Goal: Download file/media

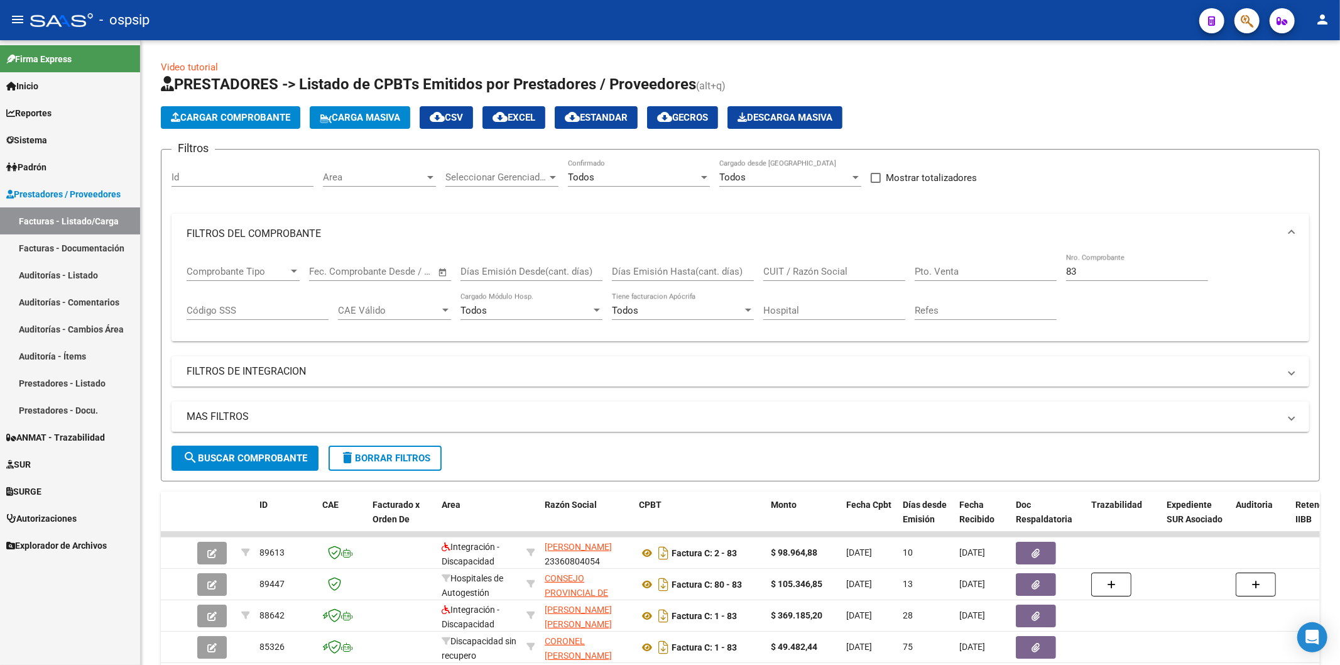
click at [1254, 9] on div at bounding box center [1242, 21] width 35 height 26
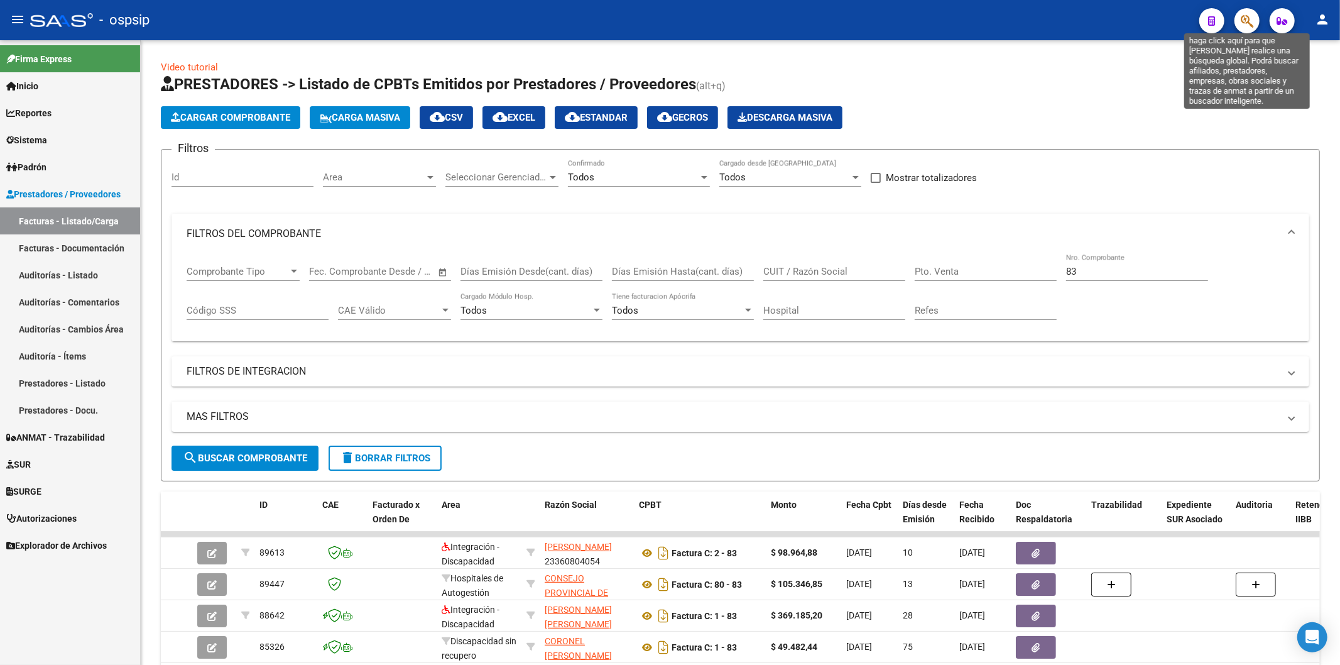
click at [1249, 18] on icon "button" at bounding box center [1247, 21] width 13 height 14
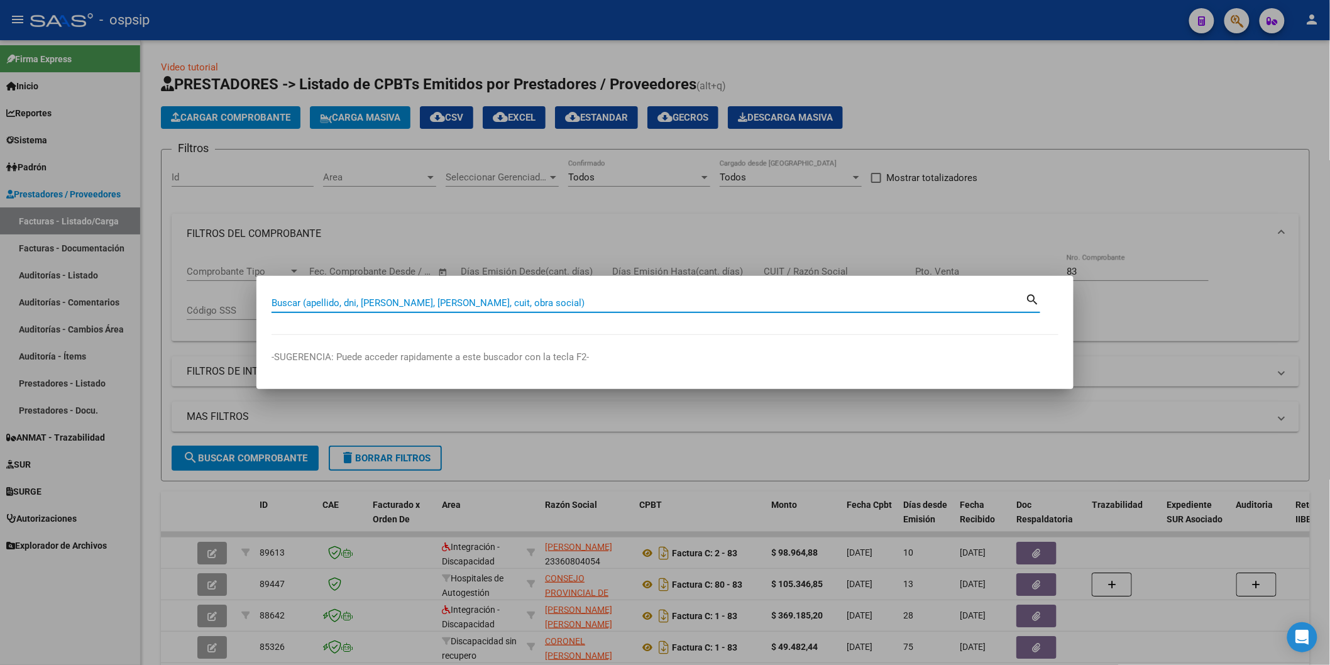
paste input "48752003"
type input "48752003"
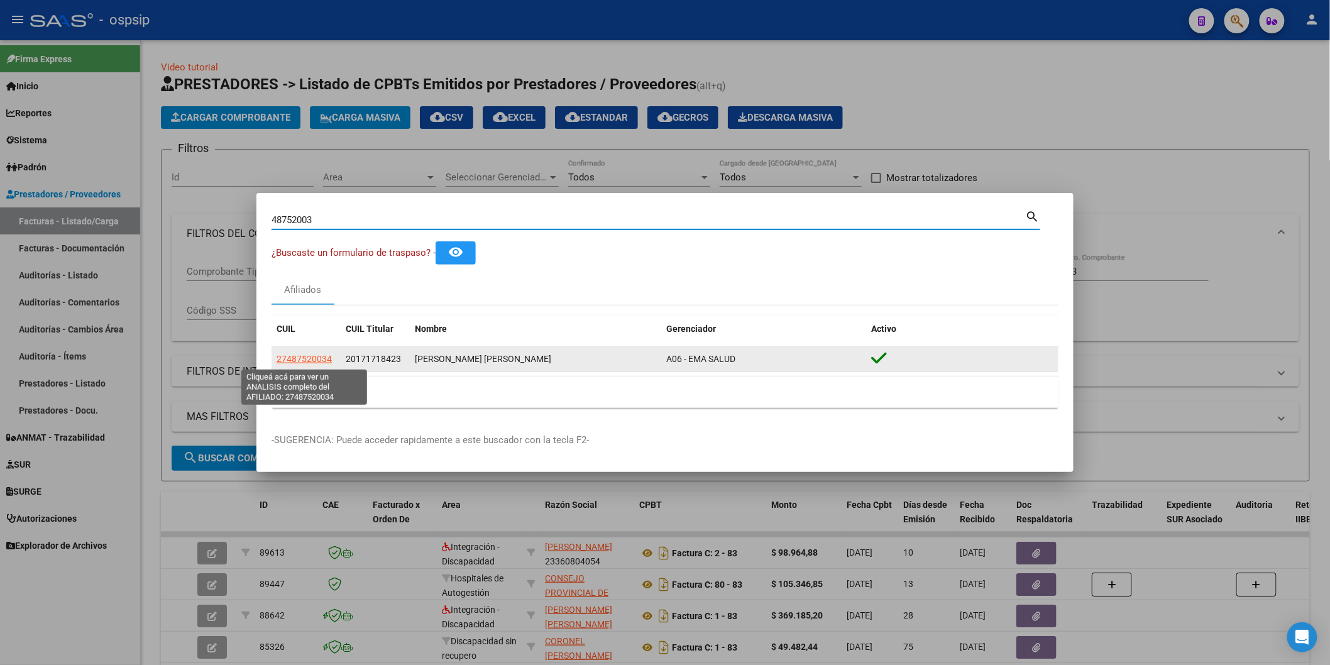
click at [313, 356] on span "27487520034" at bounding box center [304, 359] width 55 height 10
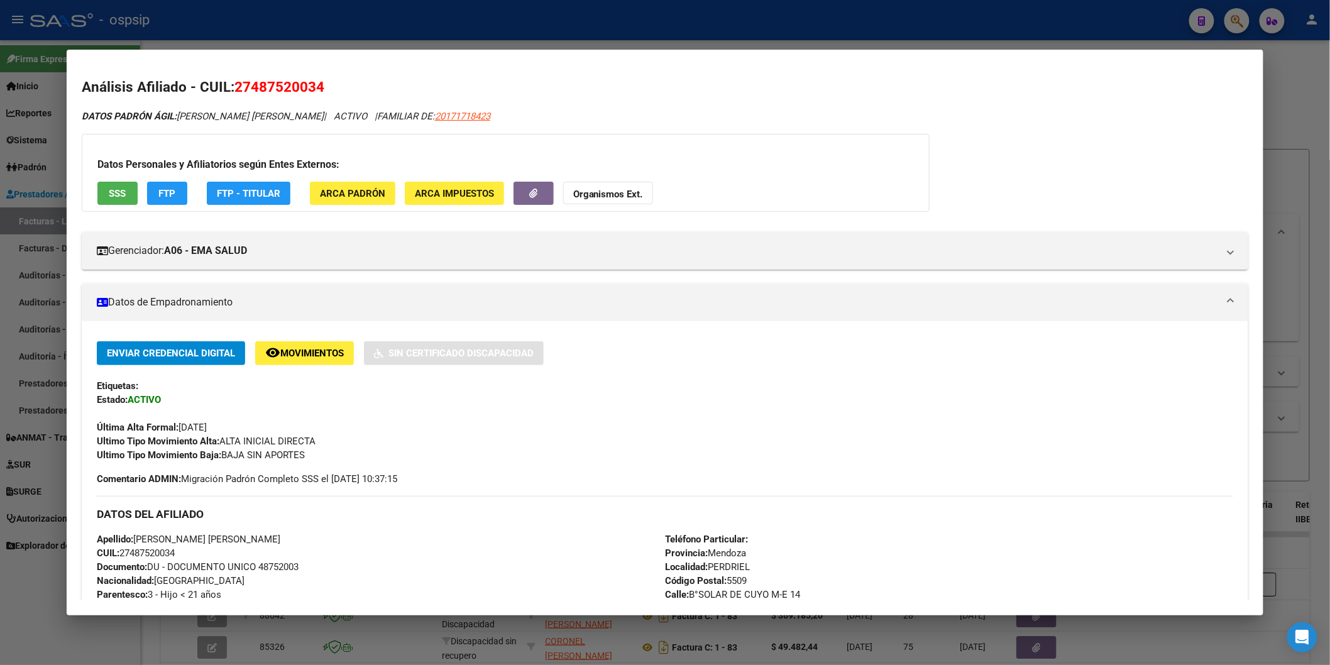
click at [109, 197] on span "SSS" at bounding box center [117, 193] width 17 height 11
click at [490, 114] on span "20171718423" at bounding box center [462, 116] width 55 height 11
type textarea "20171718423"
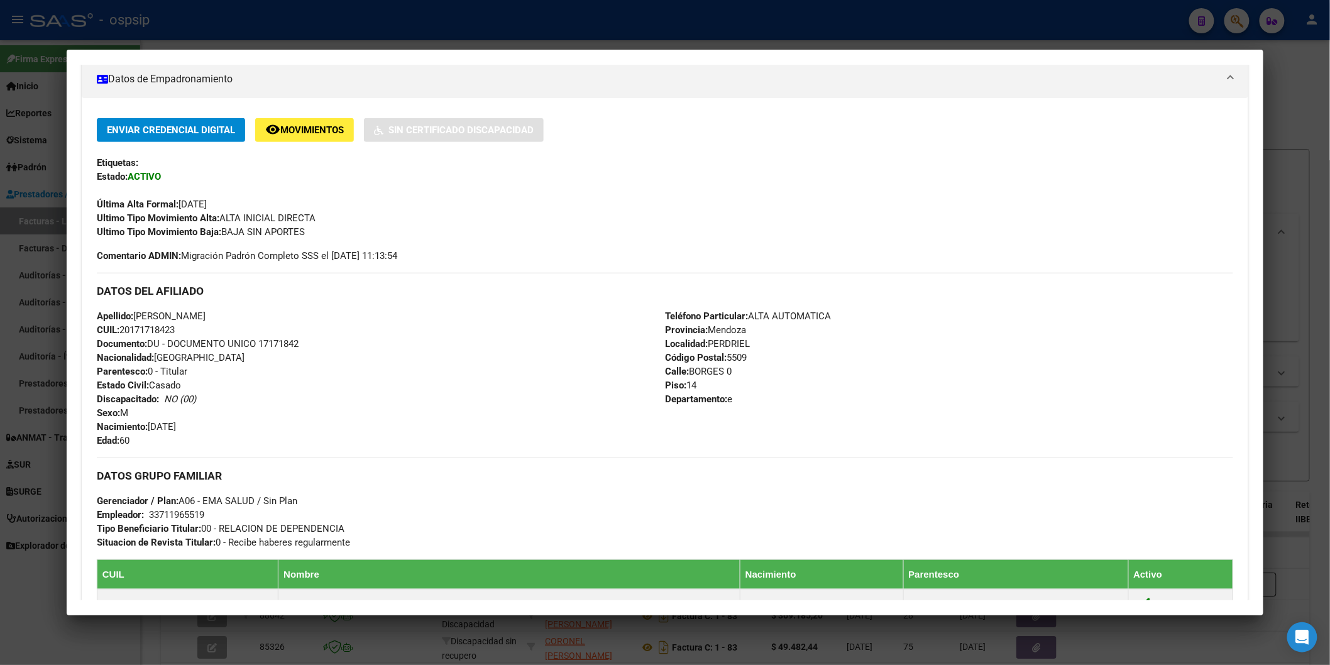
scroll to position [501, 0]
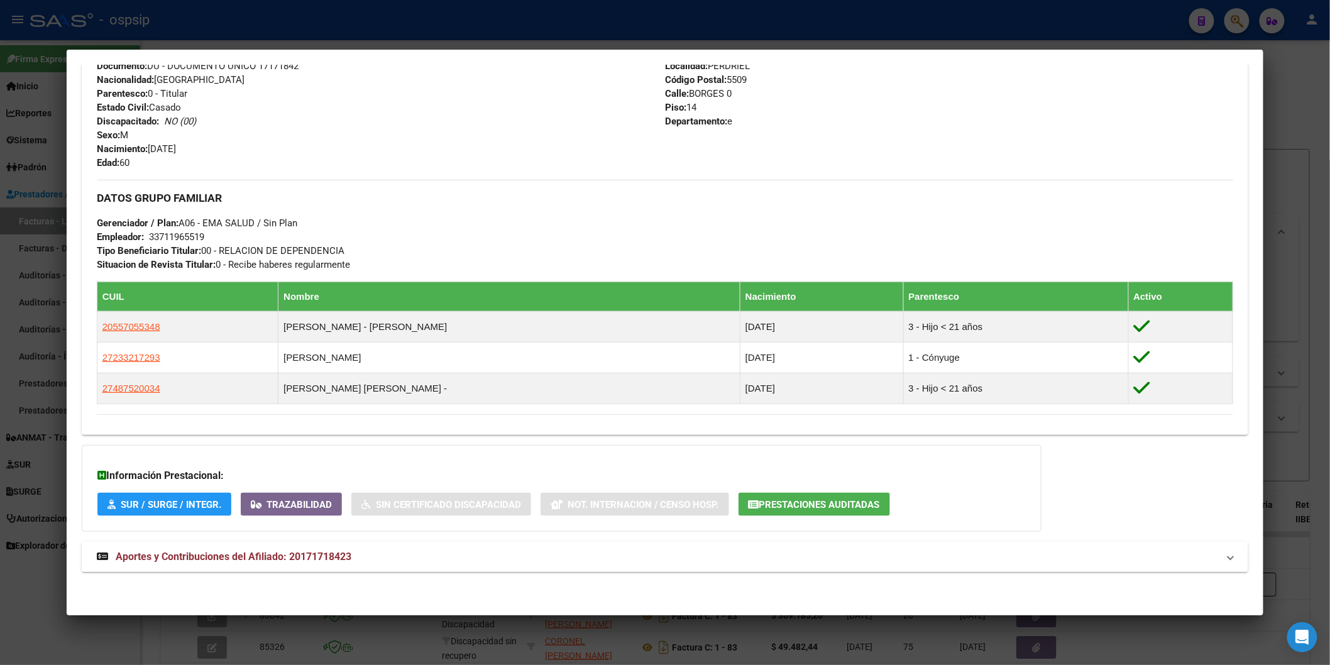
click at [294, 544] on mat-expansion-panel-header "Aportes y Contribuciones del Afiliado: 20171718423" at bounding box center [665, 557] width 1166 height 30
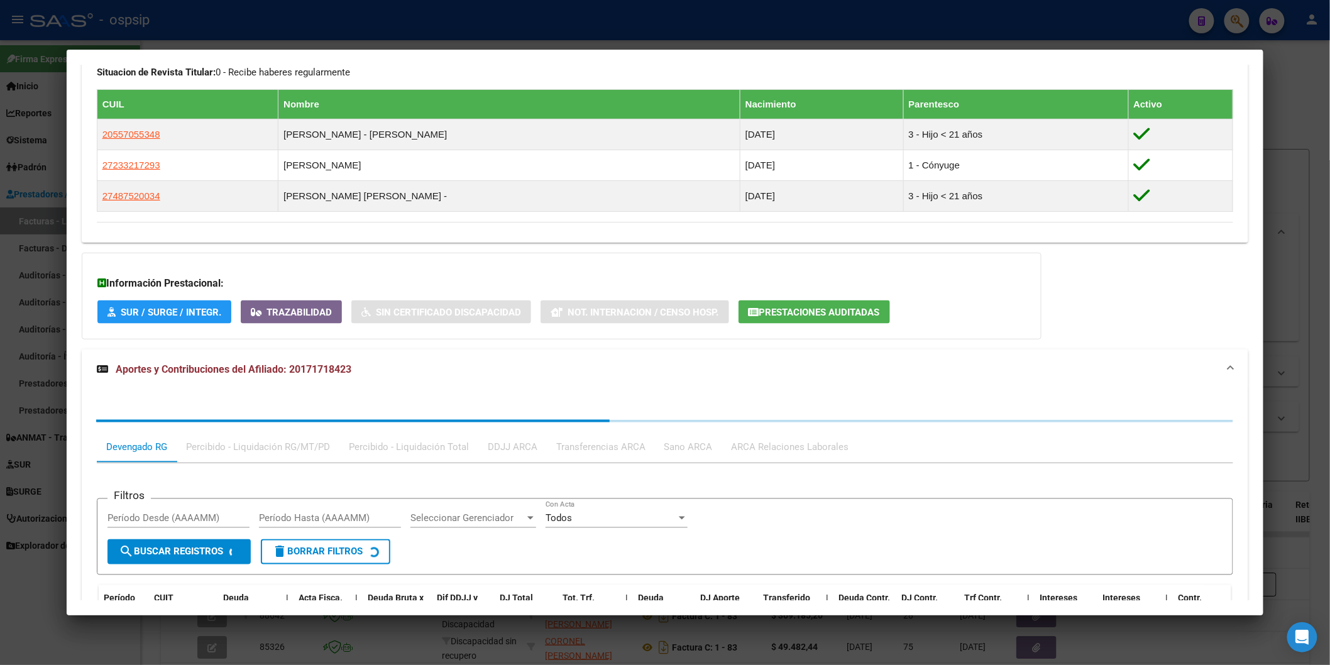
scroll to position [816, 0]
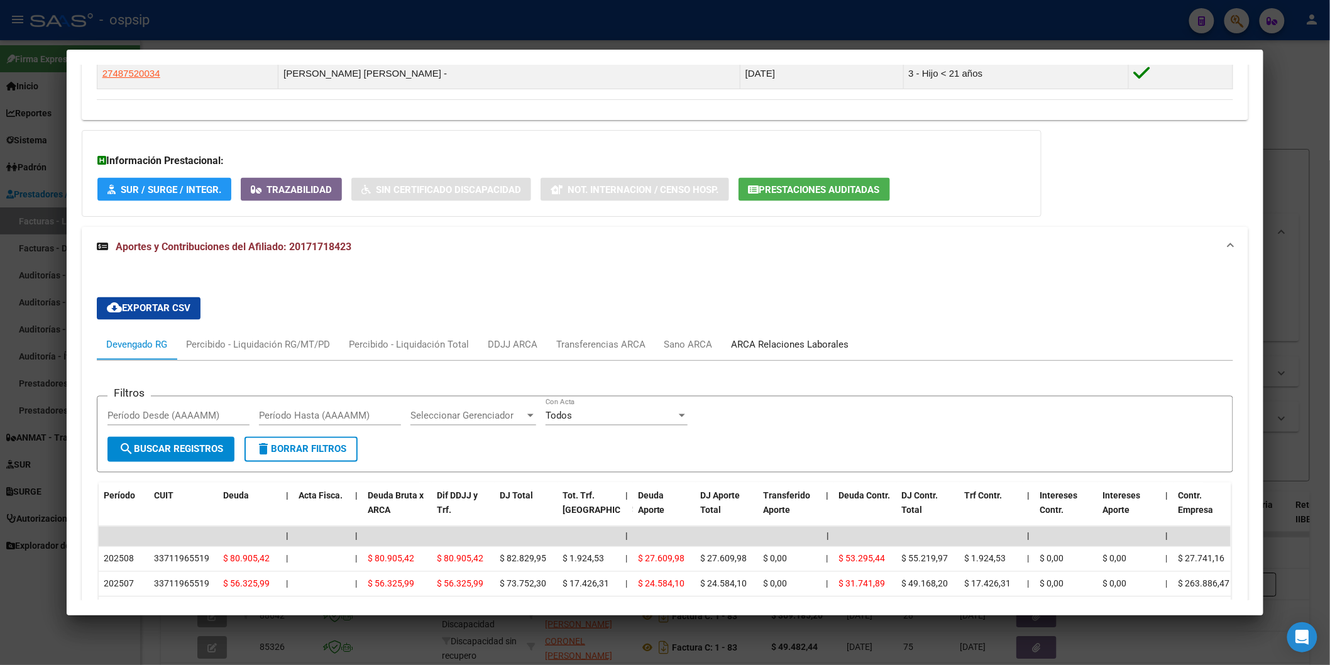
click at [752, 344] on div "ARCA Relaciones Laborales" at bounding box center [791, 345] width 118 height 14
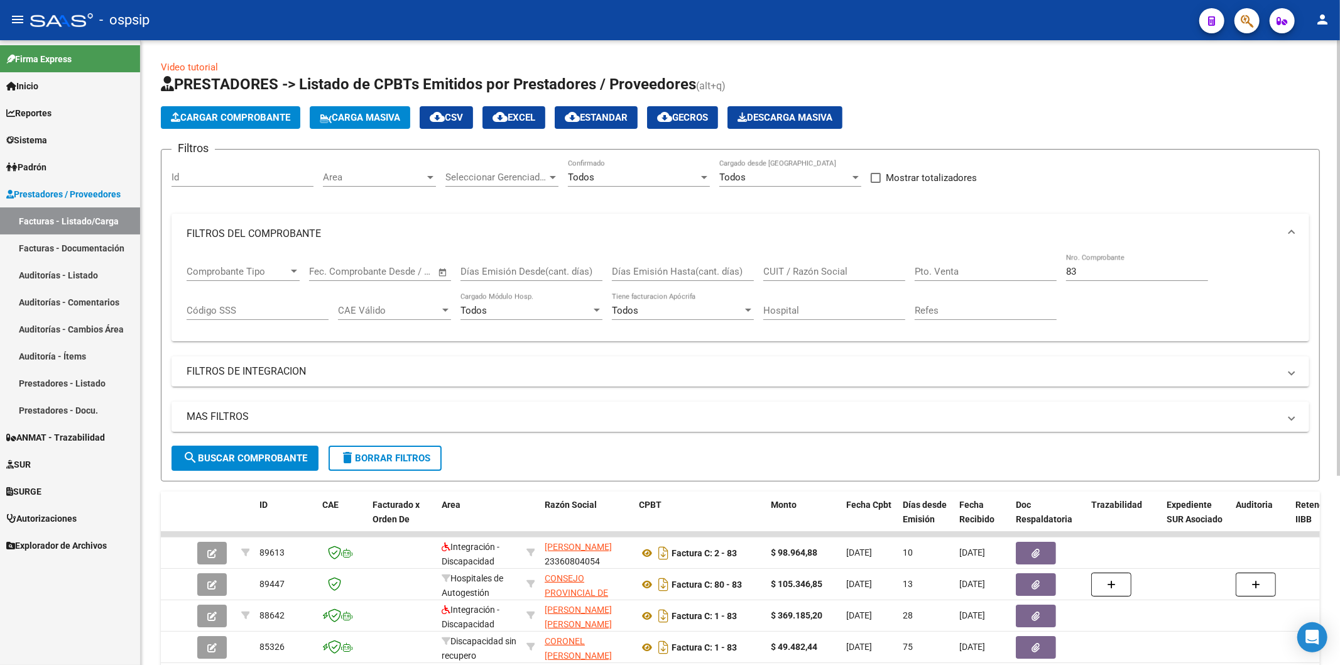
click at [1132, 269] on input "83" at bounding box center [1137, 271] width 142 height 11
type input "8"
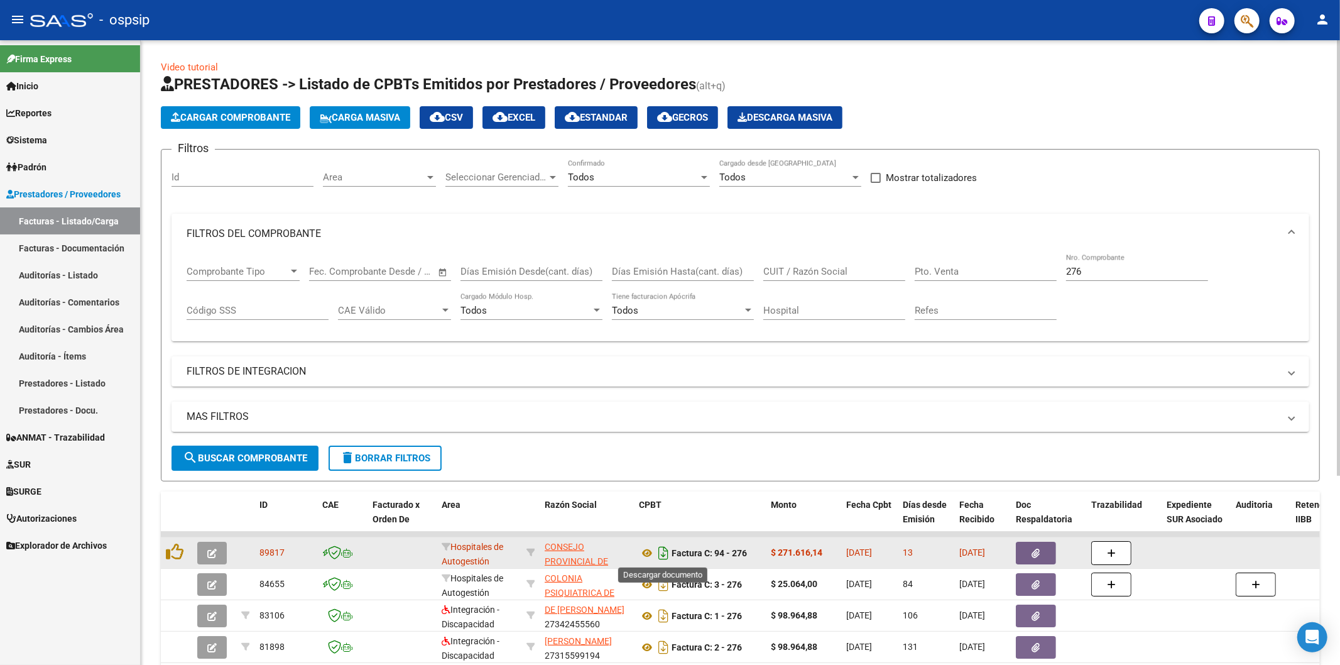
click at [661, 552] on icon "Descargar documento" at bounding box center [663, 553] width 16 height 20
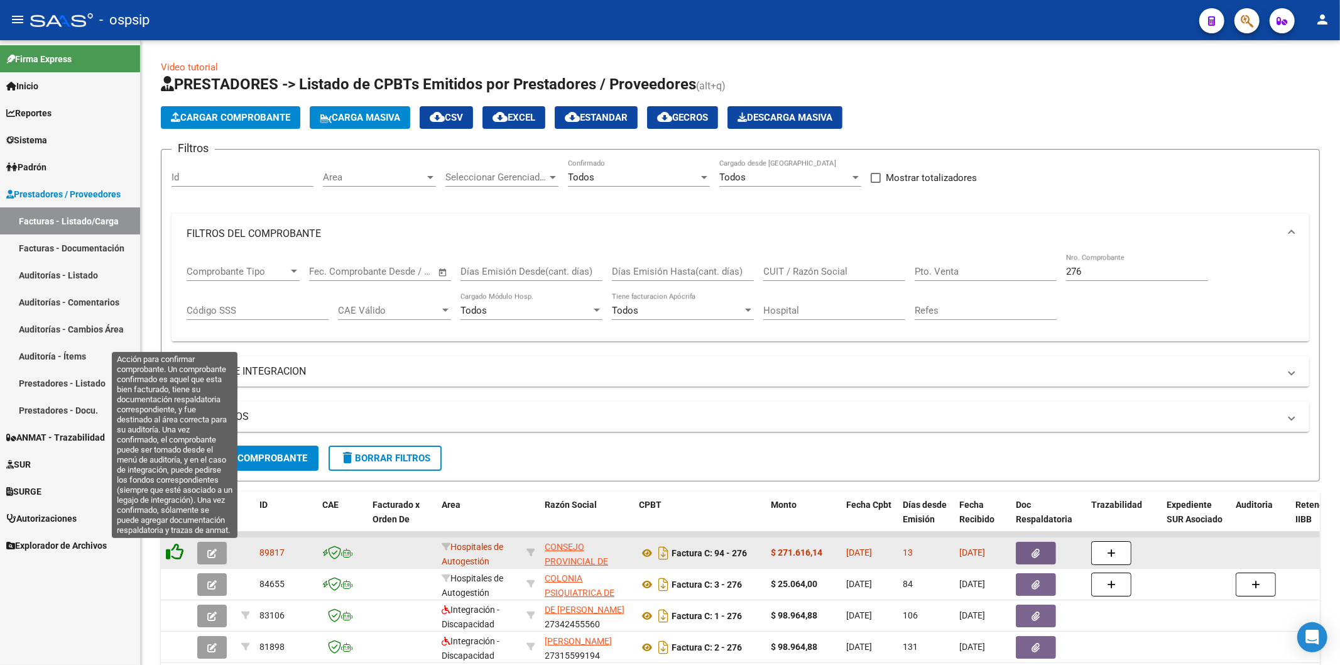
click at [173, 557] on icon at bounding box center [175, 552] width 18 height 18
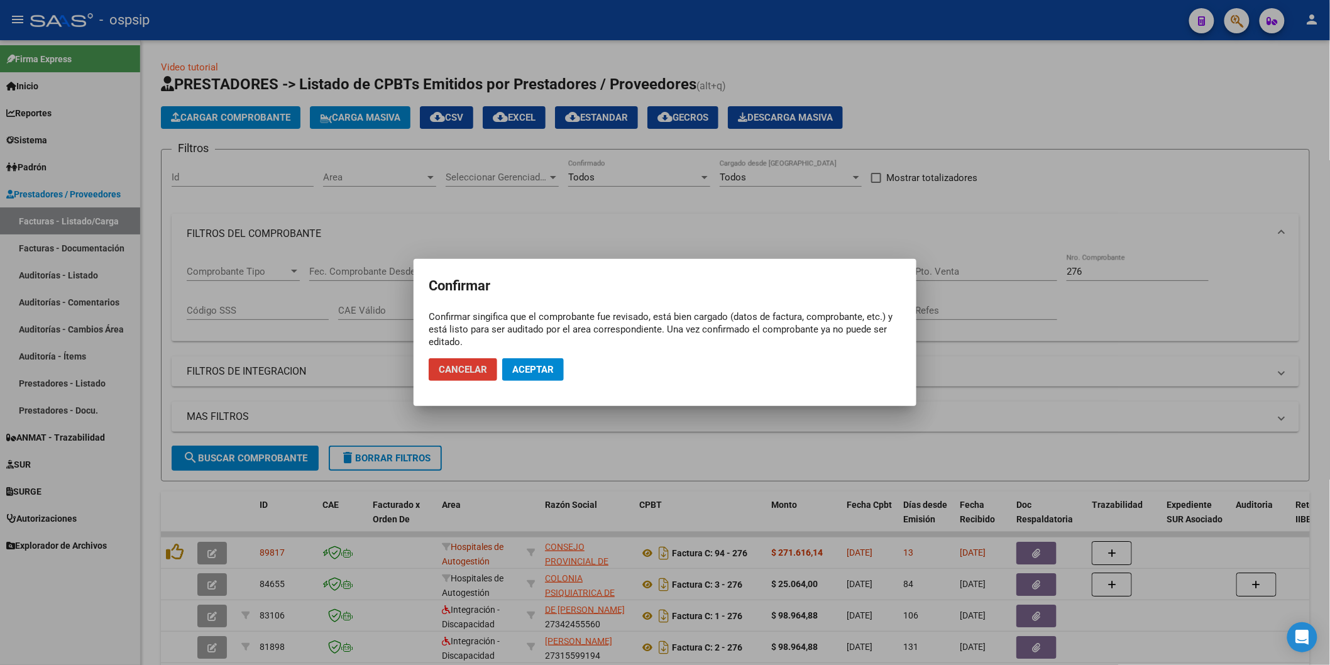
click at [540, 370] on span "Aceptar" at bounding box center [532, 369] width 41 height 11
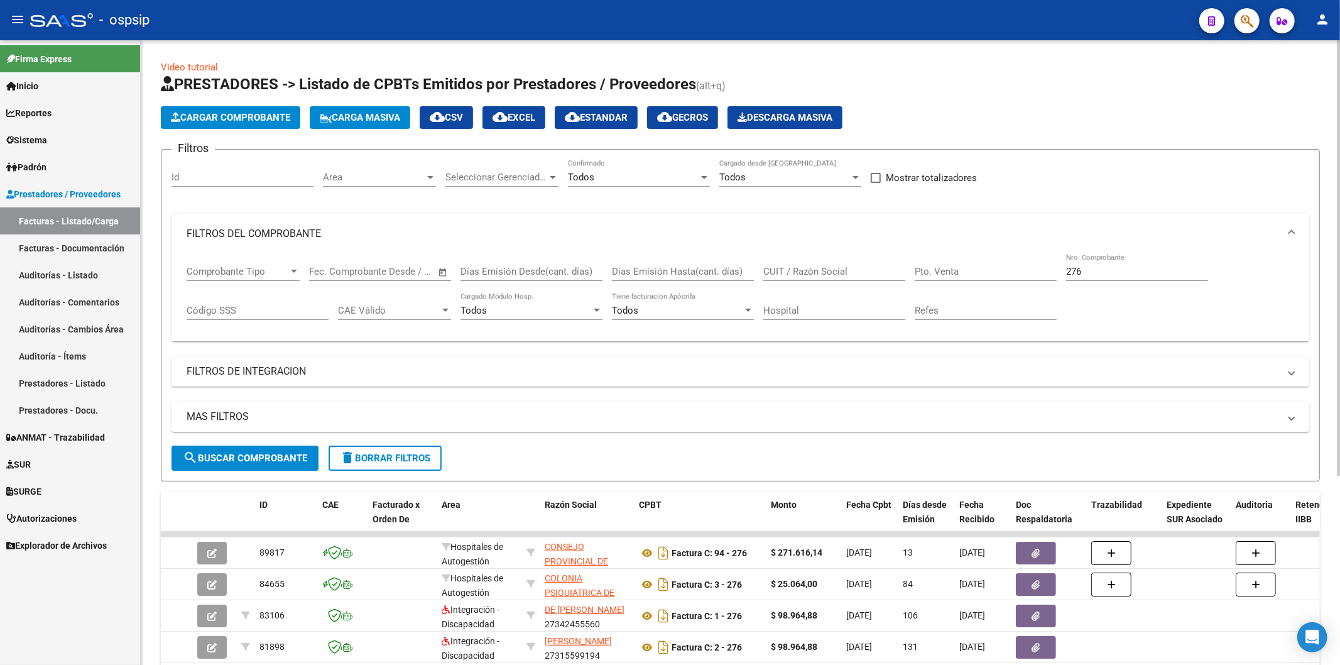
click at [1107, 274] on input "276" at bounding box center [1137, 271] width 142 height 11
type input "2"
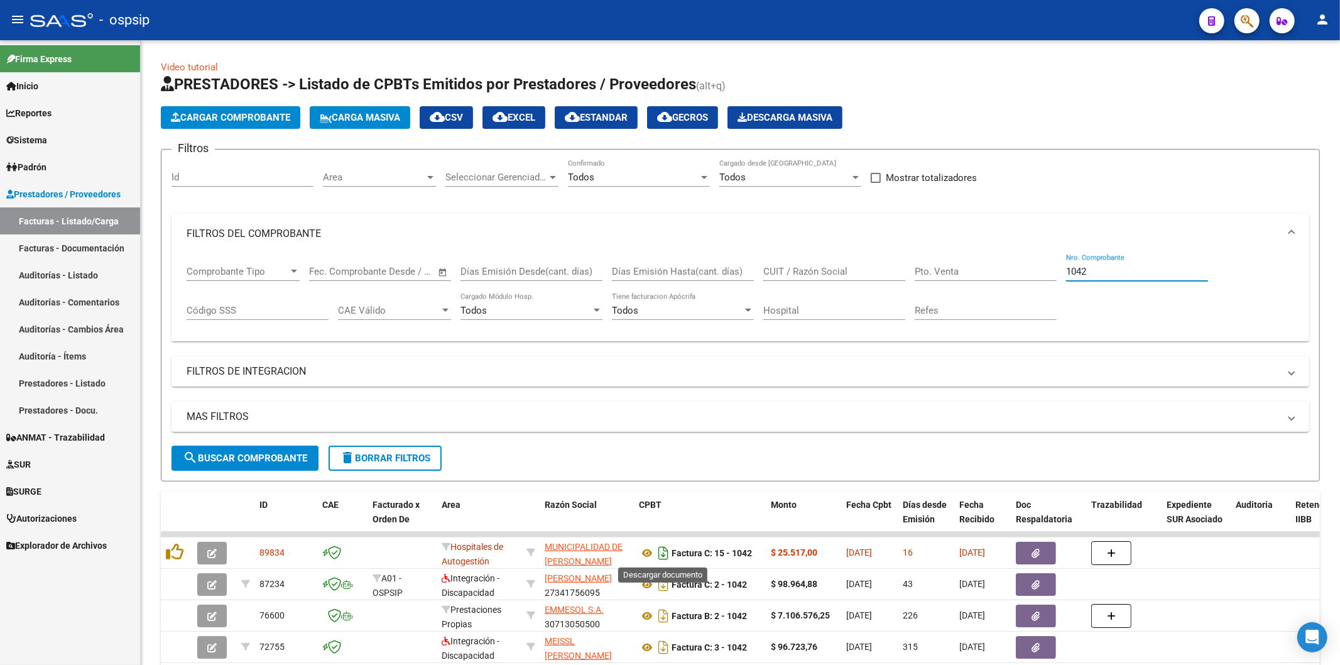
type input "1042"
click at [667, 549] on icon "Descargar documento" at bounding box center [663, 553] width 16 height 20
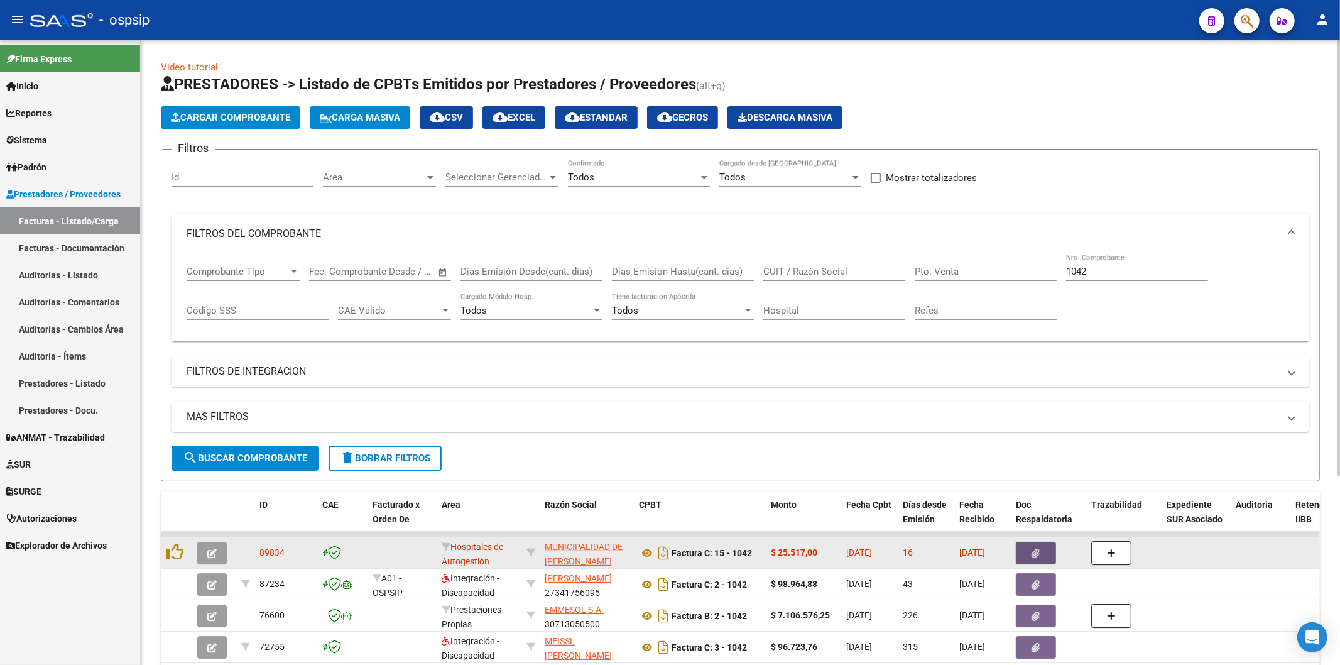
click at [1042, 554] on button "button" at bounding box center [1036, 553] width 40 height 23
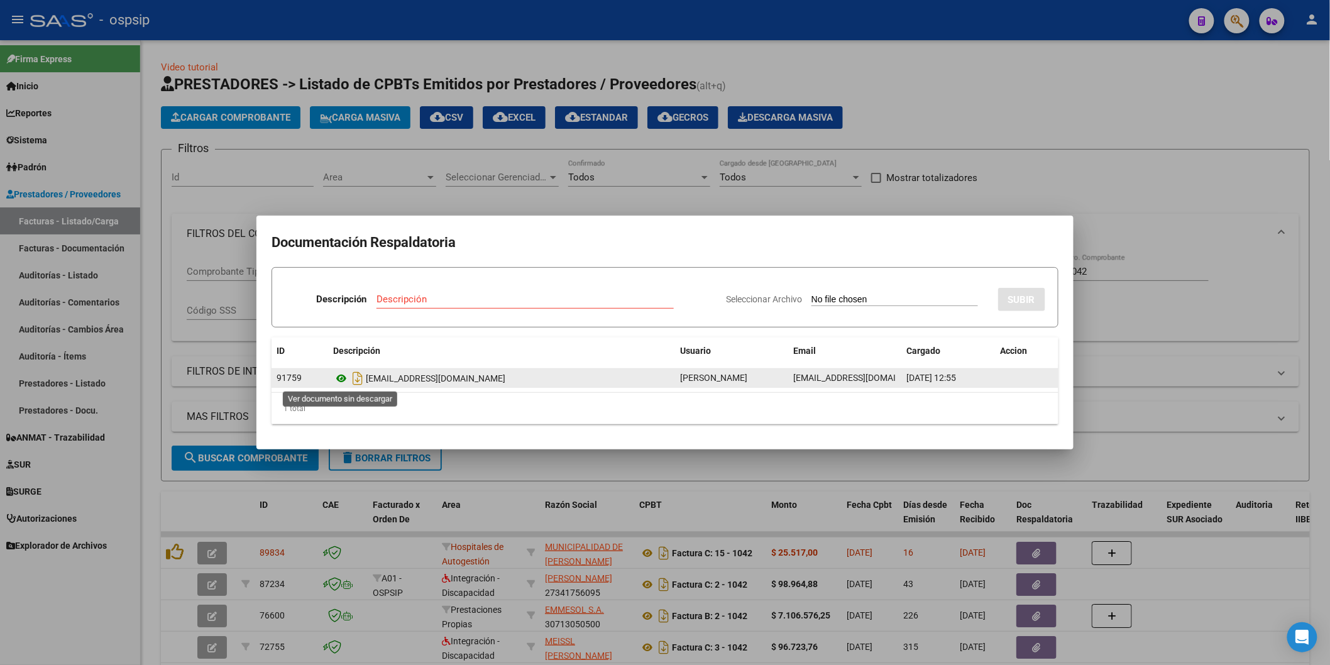
click at [343, 375] on icon at bounding box center [341, 378] width 16 height 15
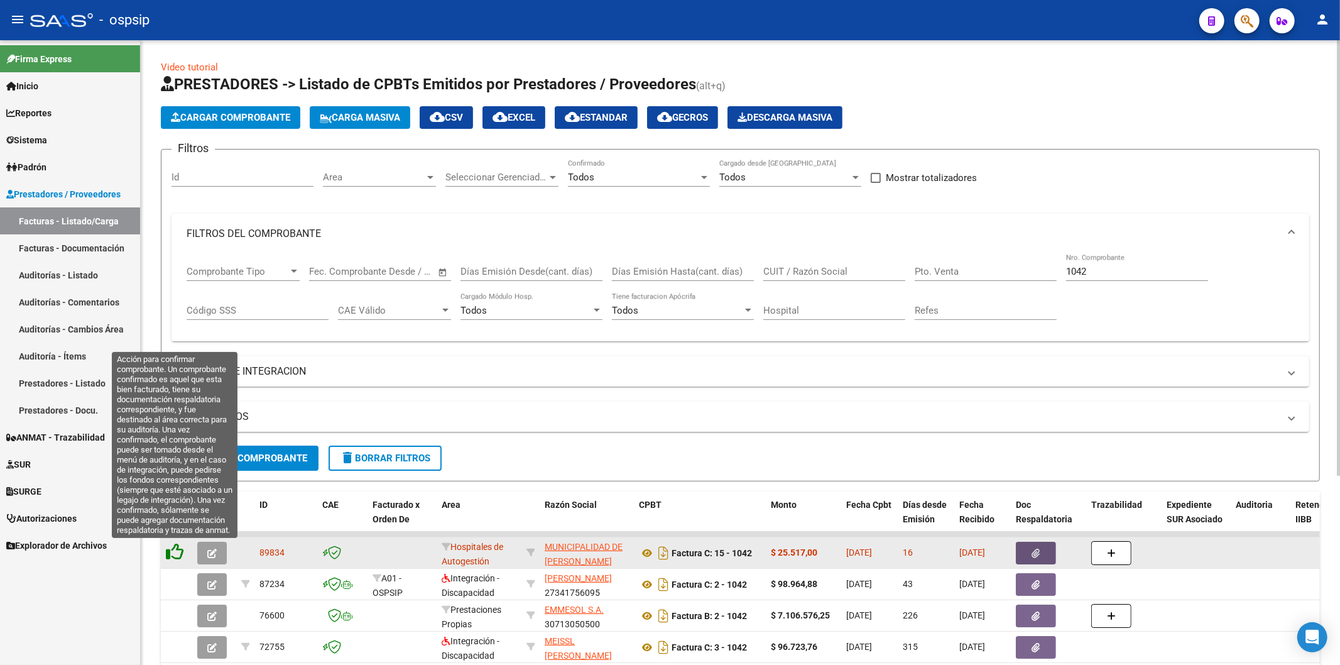
click at [178, 555] on icon at bounding box center [175, 552] width 18 height 18
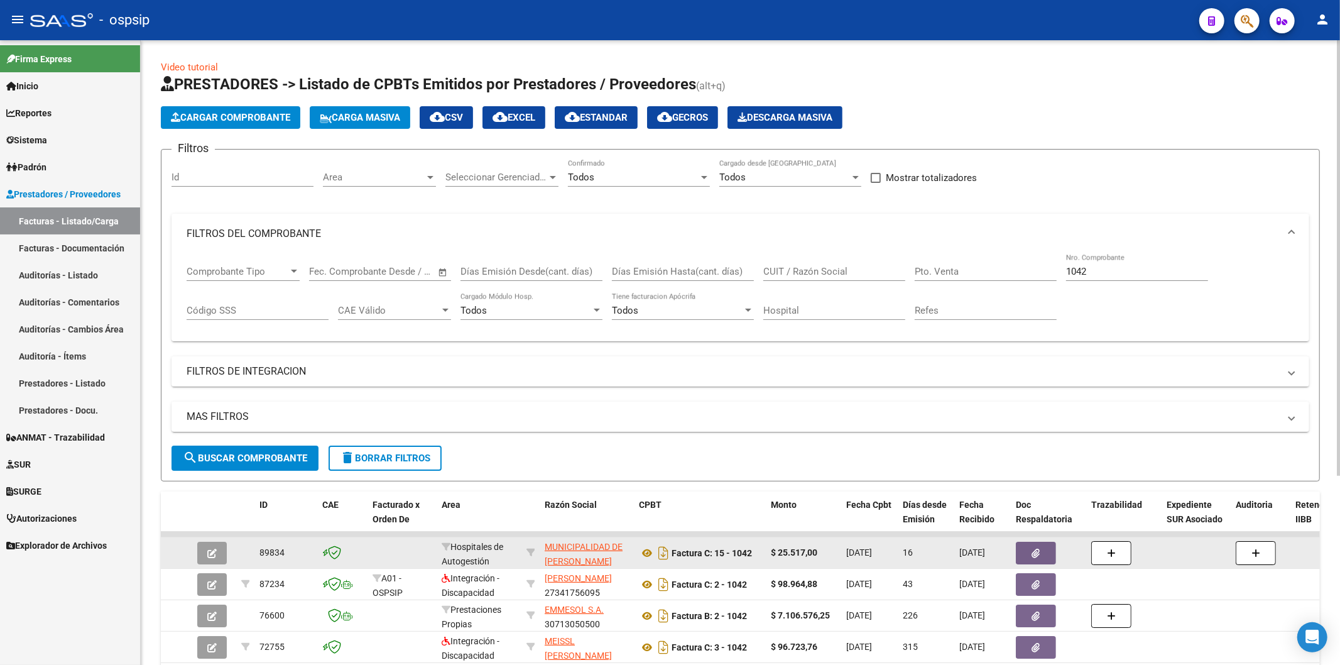
click at [1090, 275] on input "1042" at bounding box center [1137, 271] width 142 height 11
type input "1"
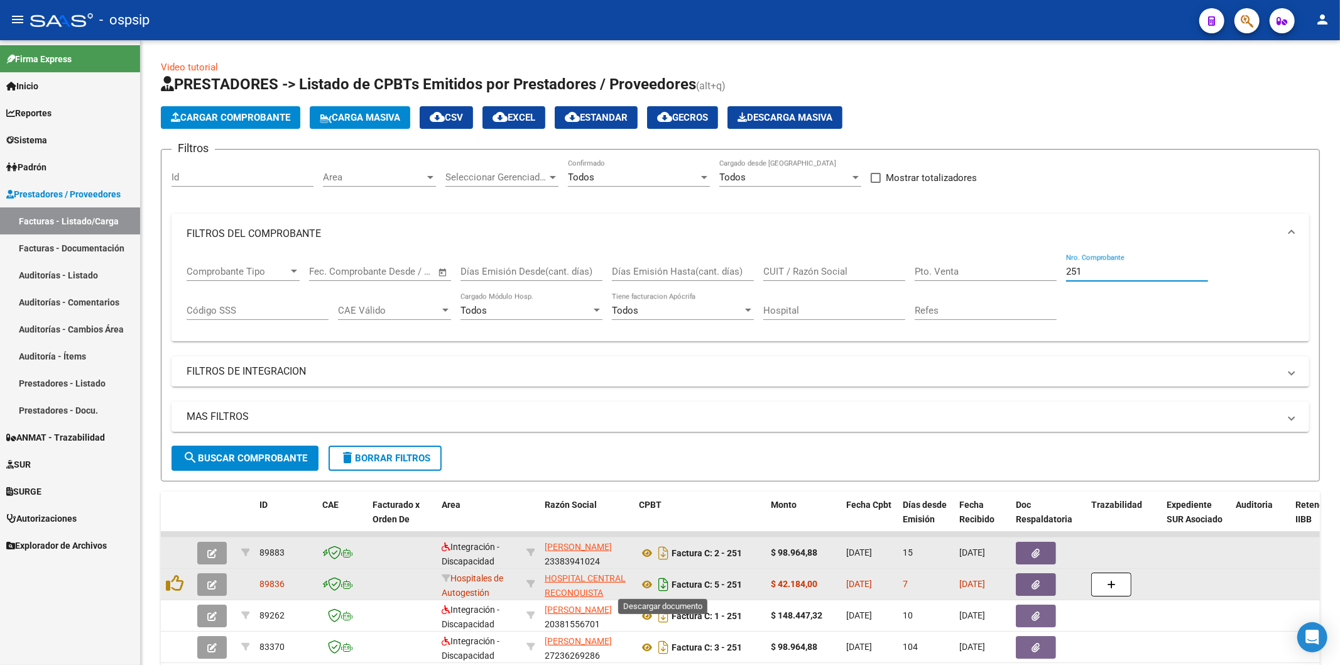
type input "251"
click at [665, 580] on icon "Descargar documento" at bounding box center [663, 584] width 16 height 20
click at [1039, 591] on button "button" at bounding box center [1036, 584] width 40 height 23
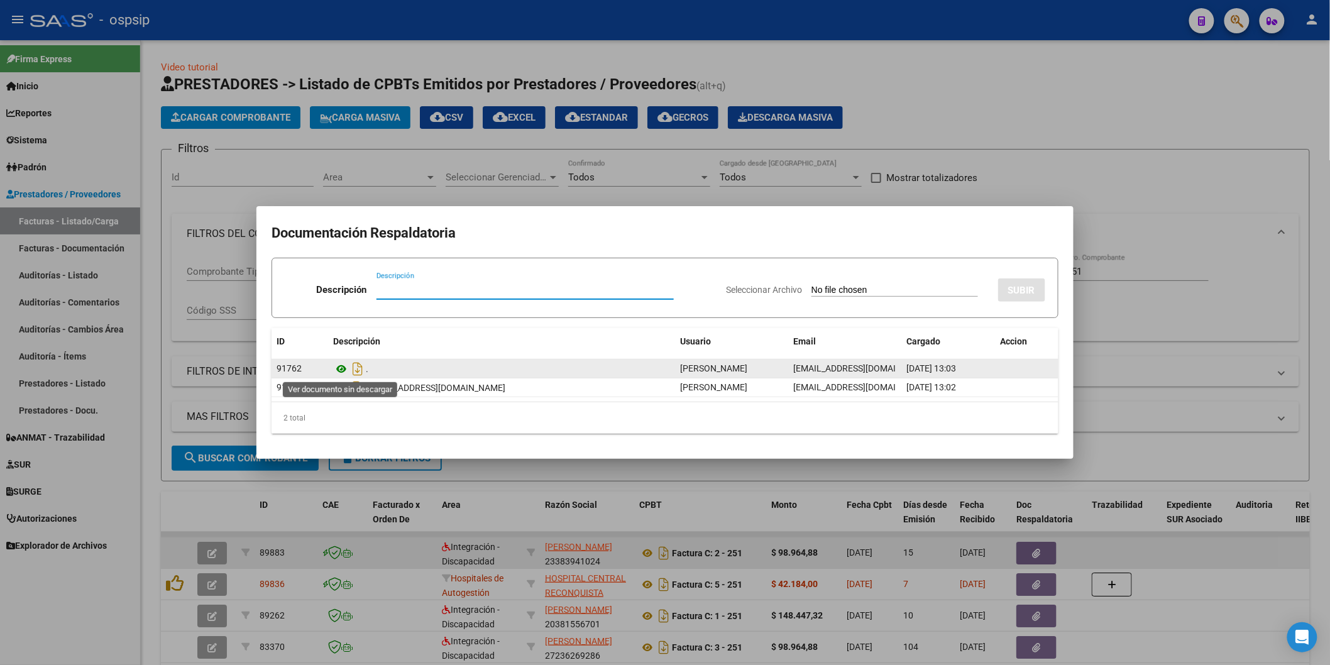
click at [337, 368] on icon at bounding box center [341, 368] width 16 height 15
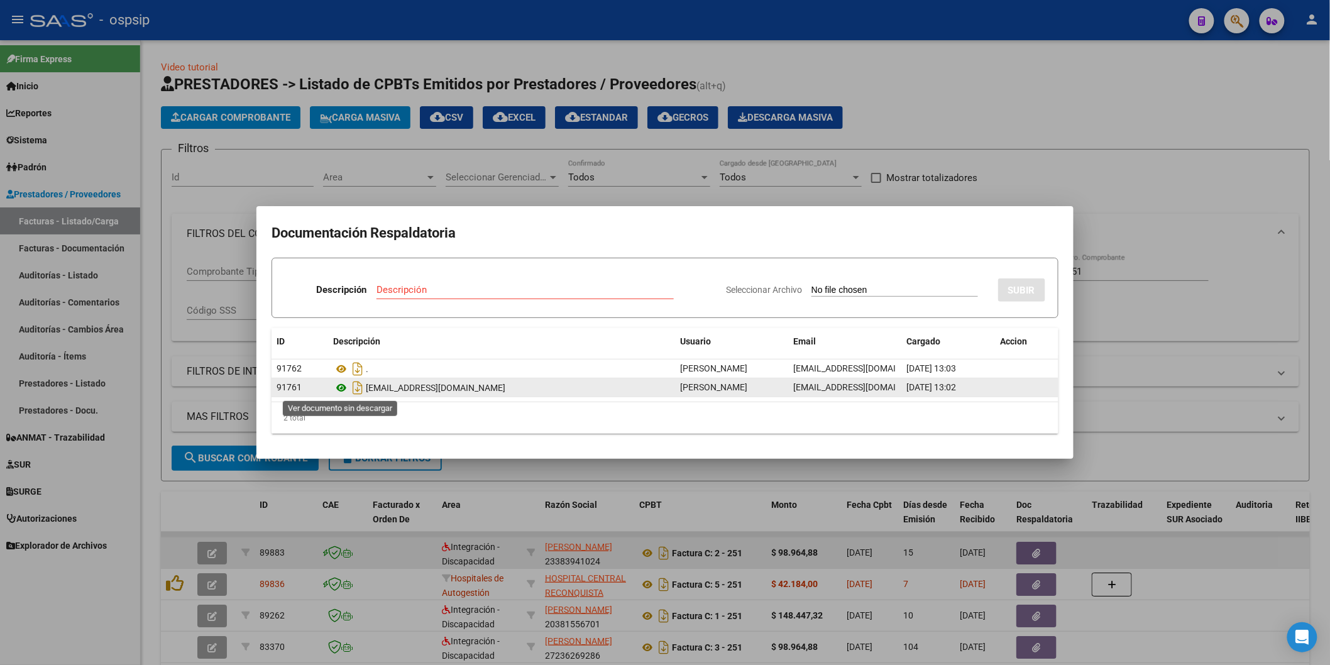
click at [335, 392] on icon at bounding box center [341, 387] width 16 height 15
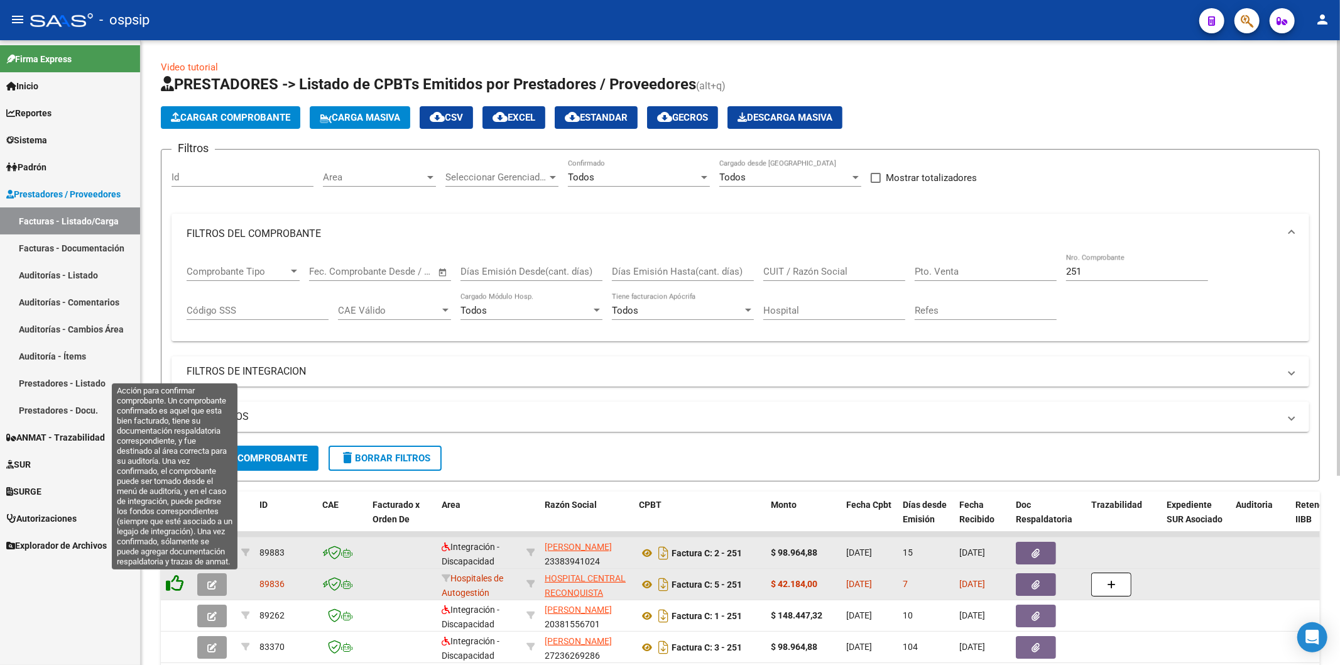
click at [173, 586] on icon at bounding box center [175, 583] width 18 height 18
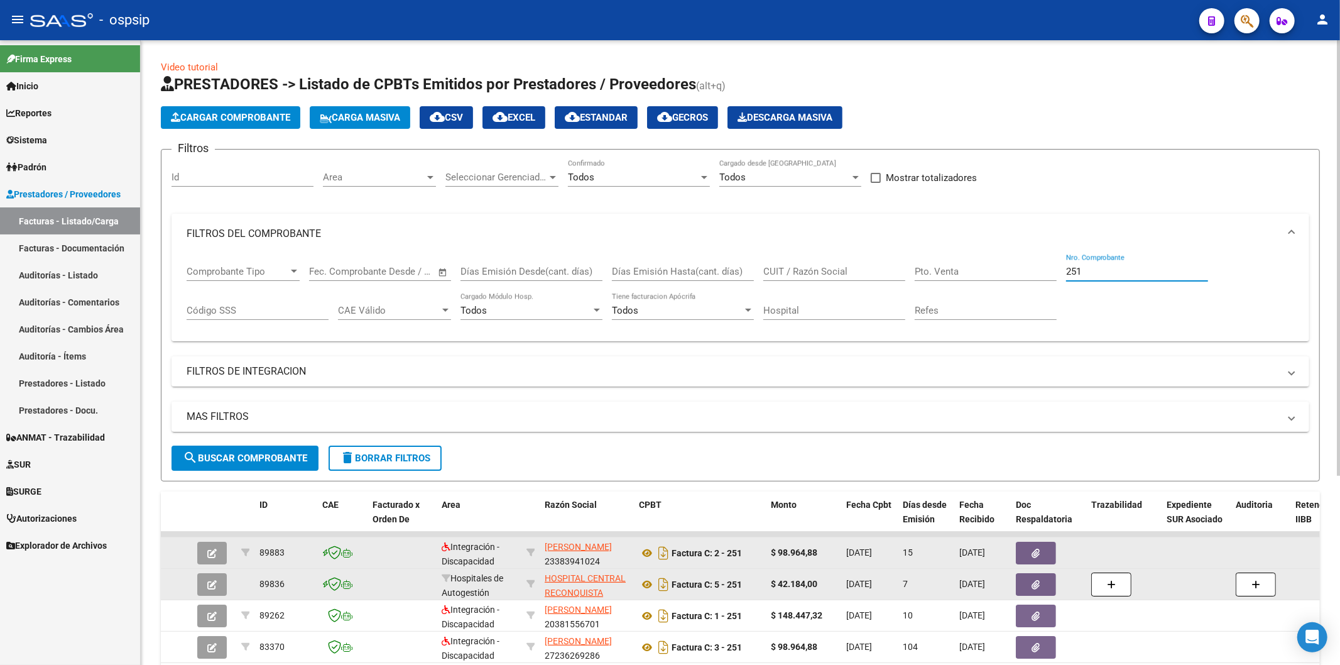
click at [1091, 272] on input "251" at bounding box center [1137, 271] width 142 height 11
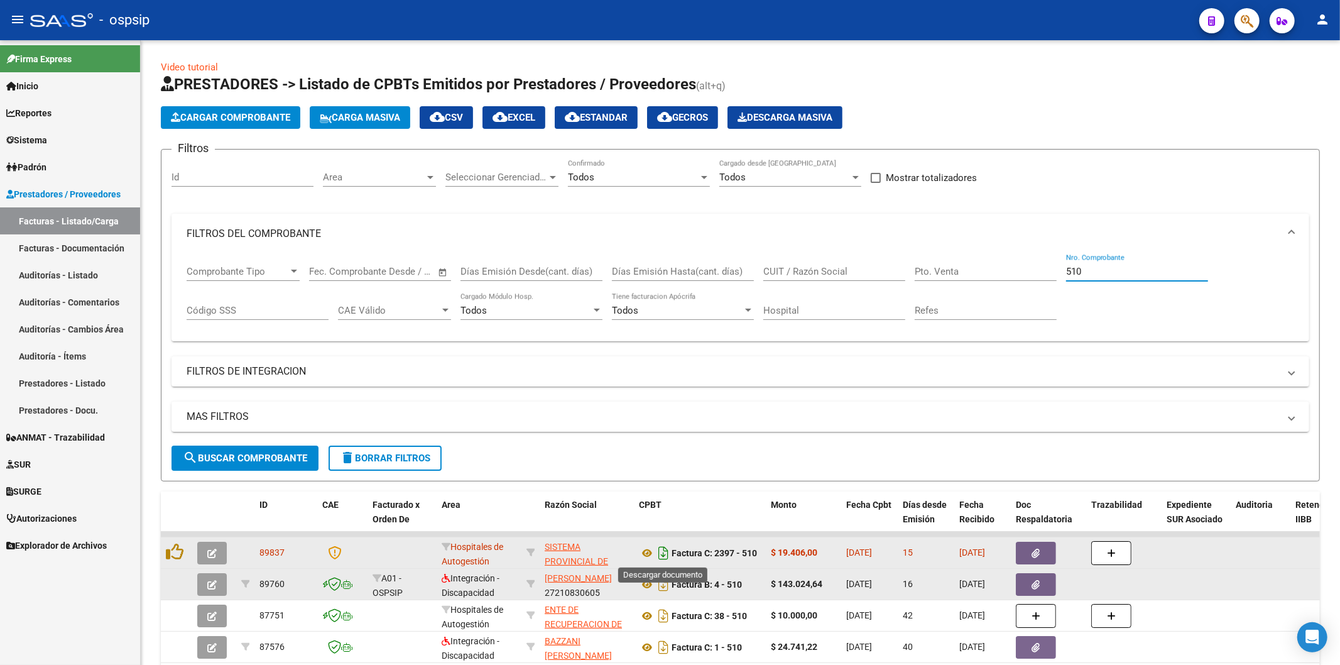
type input "510"
click at [664, 553] on icon "Descargar documento" at bounding box center [663, 553] width 16 height 20
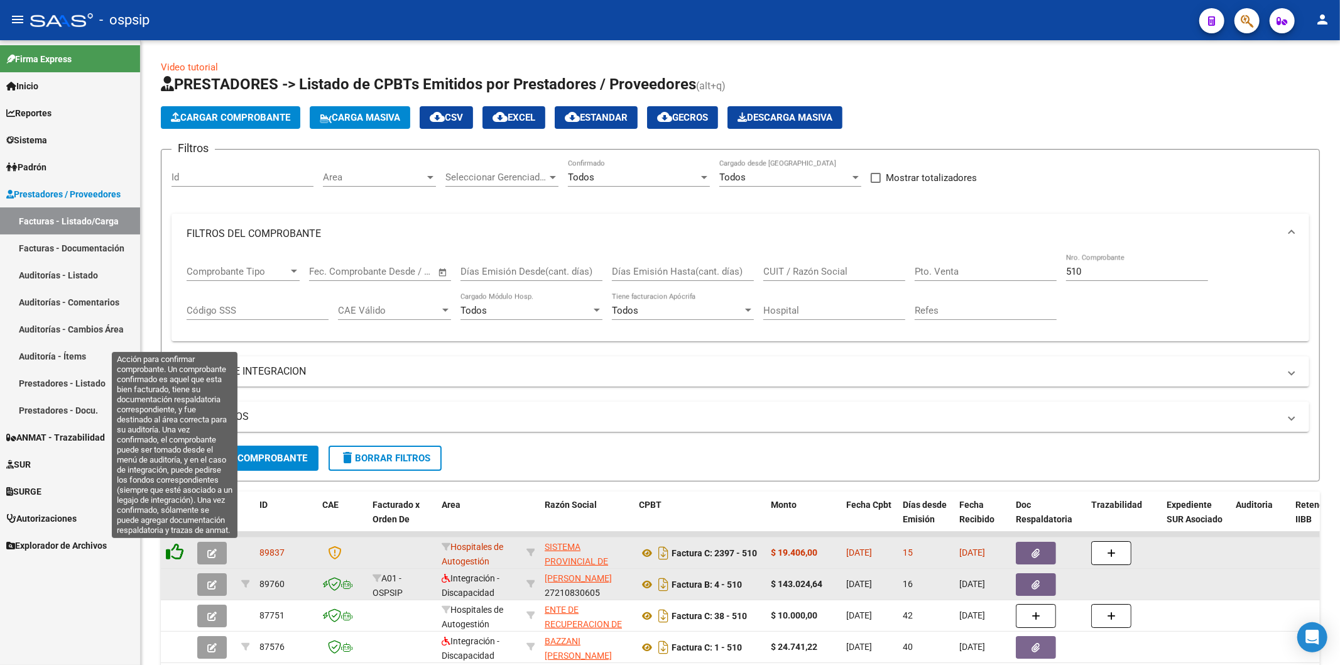
click at [176, 554] on icon at bounding box center [175, 552] width 18 height 18
